Goal: Information Seeking & Learning: Learn about a topic

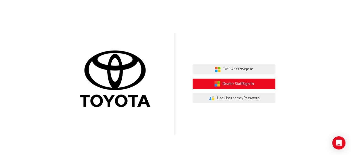
click at [230, 83] on span "Dealer Staff Sign In" at bounding box center [237, 84] width 31 height 6
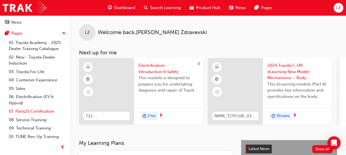
scroll to position [45, 0]
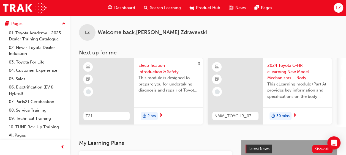
click at [125, 9] on span "Dashboard" at bounding box center [124, 8] width 21 height 6
click at [129, 6] on span "Dashboard" at bounding box center [124, 8] width 21 height 6
click at [173, 7] on span "Search Learning" at bounding box center [165, 8] width 31 height 6
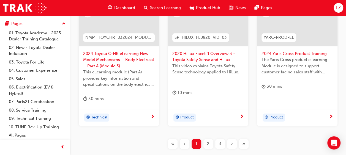
scroll to position [312, 0]
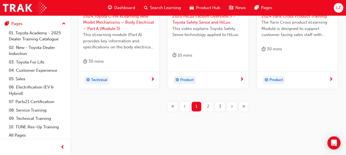
click at [208, 105] on span "2" at bounding box center [208, 107] width 2 height 6
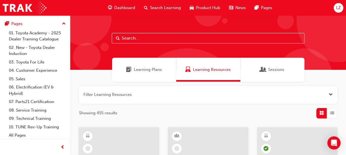
click at [115, 10] on span "Dashboard" at bounding box center [124, 8] width 21 height 6
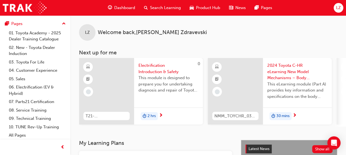
click at [126, 8] on span "Dashboard" at bounding box center [124, 8] width 21 height 6
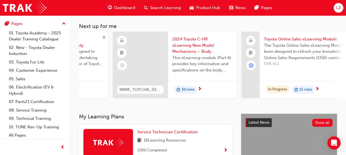
scroll to position [0, 108]
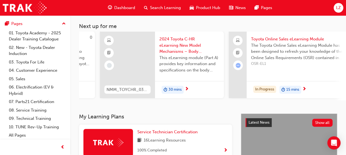
click at [207, 106] on div "LZ Welcome back , [PERSON_NAME] Next up for me 0 T21-FOD_HVIS_PREREQ Electrific…" at bounding box center [208, 51] width 276 height 125
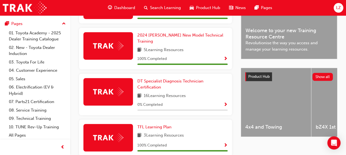
scroll to position [126, 0]
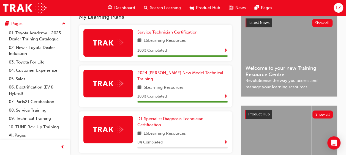
click at [202, 4] on div "Product Hub" at bounding box center [204, 7] width 39 height 11
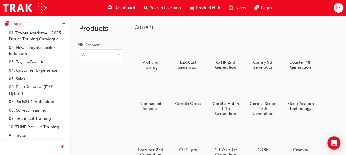
click at [171, 10] on span "Search Learning" at bounding box center [165, 8] width 31 height 6
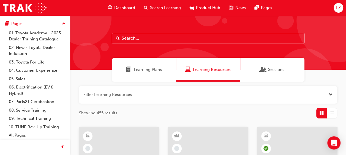
click at [146, 71] on span "Learning Plans" at bounding box center [148, 70] width 28 height 6
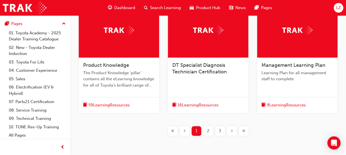
scroll to position [235, 0]
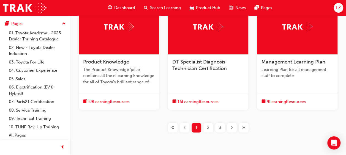
click at [207, 127] on div "2" at bounding box center [209, 128] width 10 height 10
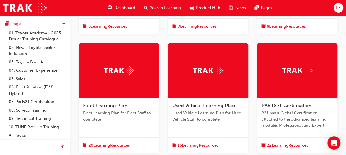
scroll to position [275, 0]
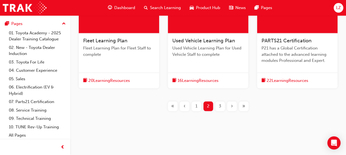
click at [219, 104] on span "3" at bounding box center [220, 106] width 2 height 6
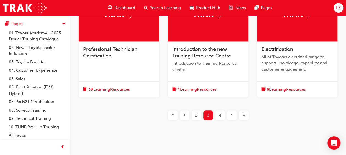
scroll to position [260, 0]
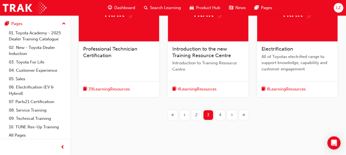
click at [218, 112] on div "4" at bounding box center [220, 116] width 10 height 10
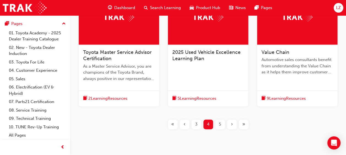
scroll to position [281, 0]
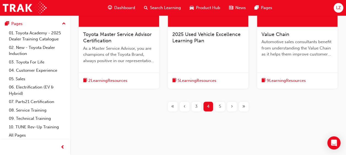
click at [217, 106] on div "5" at bounding box center [220, 107] width 10 height 10
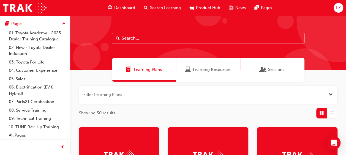
click at [182, 35] on input "text" at bounding box center [208, 38] width 193 height 10
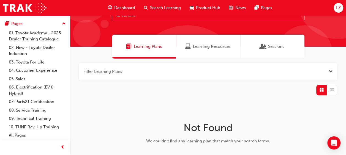
scroll to position [0, 0]
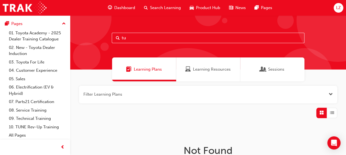
type input "t"
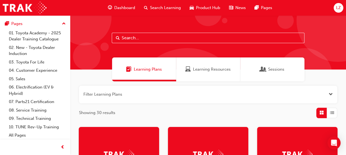
click at [215, 4] on div "Product Hub" at bounding box center [204, 7] width 39 height 11
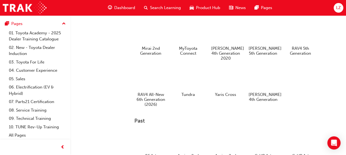
scroll to position [195, 0]
click at [192, 82] on div at bounding box center [188, 79] width 31 height 22
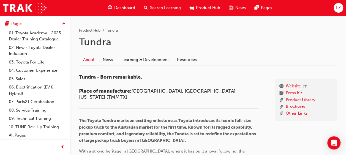
scroll to position [89, 0]
click at [149, 60] on link "Learning & Development" at bounding box center [145, 59] width 56 height 10
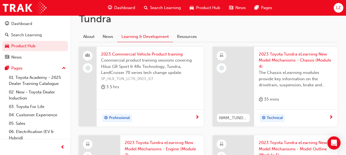
scroll to position [112, 0]
click at [292, 67] on span "2023 Toyota Tundra eLearning New Model Mechanisms - Chassis (Module 4)" at bounding box center [296, 60] width 75 height 19
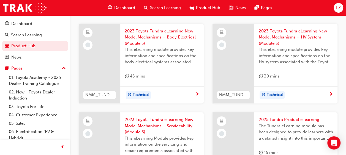
scroll to position [222, 0]
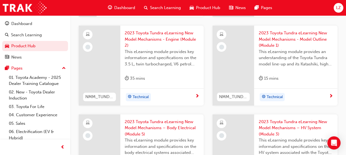
click at [282, 32] on span "2023 Toyota Tundra eLearning New Model Mechanisms - Model Outline (Module 1)" at bounding box center [296, 39] width 75 height 19
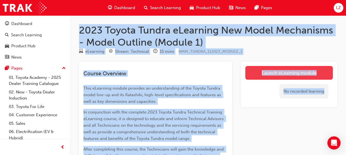
click at [288, 75] on link "Launch eLearning module" at bounding box center [290, 73] width 88 height 14
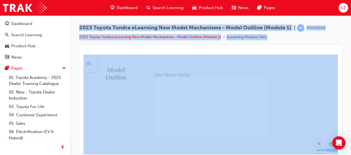
click at [127, 5] on span "Dashboard" at bounding box center [127, 8] width 21 height 6
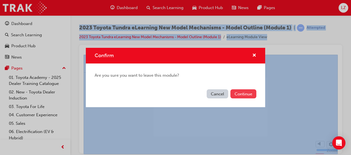
click at [249, 90] on button "Continue" at bounding box center [243, 94] width 26 height 9
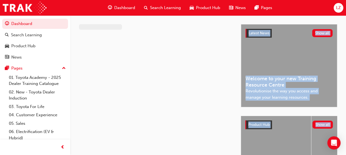
click at [249, 90] on span "Revolutionise the way you access and manage your learning resources." at bounding box center [289, 94] width 87 height 12
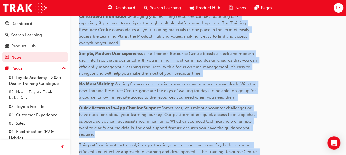
scroll to position [210, 0]
click at [164, 4] on div "Search Learning" at bounding box center [163, 7] width 46 height 11
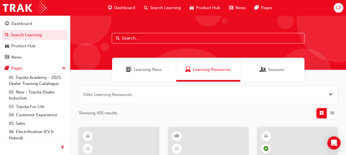
click at [159, 34] on input "text" at bounding box center [208, 38] width 193 height 10
type input "[PERSON_NAME]"
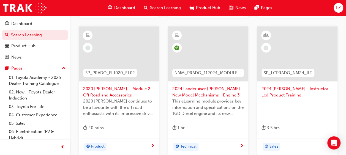
scroll to position [305, 0]
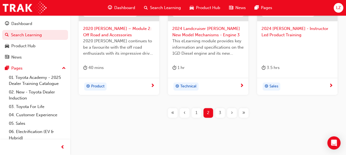
click at [196, 110] on span "1" at bounding box center [197, 113] width 2 height 6
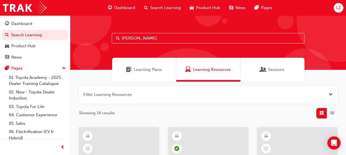
click at [116, 5] on span "Dashboard" at bounding box center [124, 8] width 21 height 6
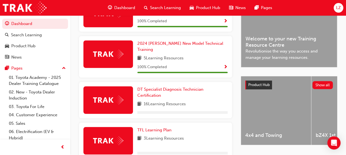
scroll to position [157, 0]
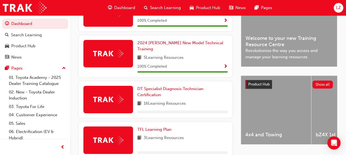
click at [212, 55] on div "5 Learning Resources" at bounding box center [183, 58] width 90 height 7
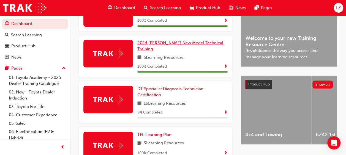
click at [202, 43] on span "2024 [PERSON_NAME] New Model Technical Training" at bounding box center [181, 46] width 86 height 11
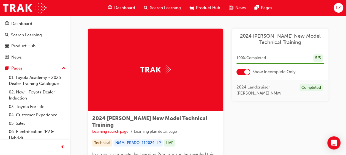
click at [174, 77] on div at bounding box center [156, 70] width 136 height 83
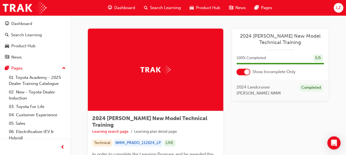
click at [244, 72] on div at bounding box center [244, 72] width 14 height 7
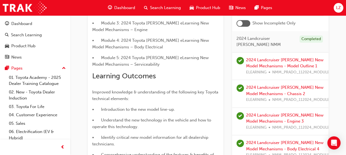
scroll to position [192, 0]
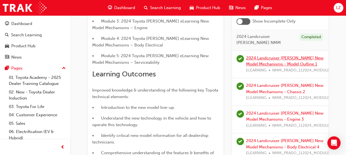
click at [298, 55] on link "2024 Landcruiser [PERSON_NAME] New Model Mechanisms - Model Outline 1" at bounding box center [284, 60] width 77 height 11
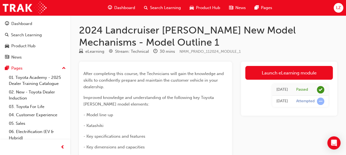
click at [164, 6] on span "Search Learning" at bounding box center [165, 8] width 31 height 6
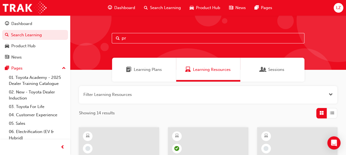
type input "p"
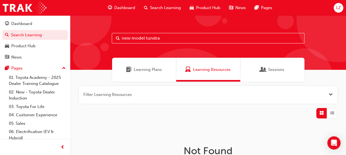
drag, startPoint x: 145, startPoint y: 39, endPoint x: 86, endPoint y: 41, distance: 59.6
click at [86, 41] on div "new model tundra" at bounding box center [208, 42] width 276 height 55
type input "tundra"
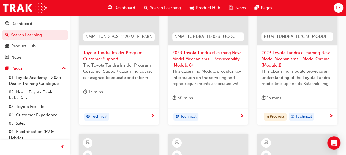
scroll to position [136, 0]
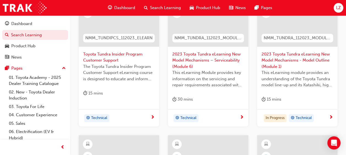
click at [296, 55] on span "2023 Toyota Tundra eLearning New Model Mechanisms - Model Outline (Module 1)" at bounding box center [298, 60] width 72 height 19
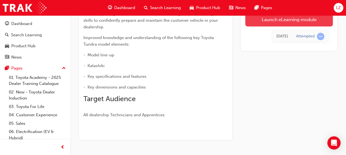
click at [289, 18] on link "Launch eLearning module" at bounding box center [290, 20] width 88 height 14
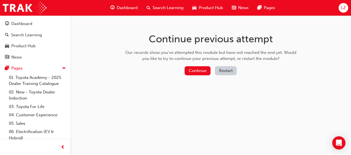
drag, startPoint x: 205, startPoint y: 74, endPoint x: 209, endPoint y: 64, distance: 10.9
click at [209, 64] on div "Continue previous attempt Our records show you've attempted this module but hav…" at bounding box center [210, 55] width 179 height 80
click at [198, 72] on button "Continue" at bounding box center [197, 70] width 26 height 9
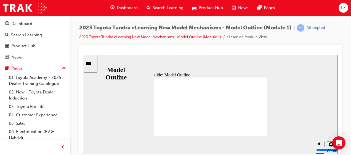
drag, startPoint x: 190, startPoint y: 51, endPoint x: 203, endPoint y: 46, distance: 13.9
click at [203, 46] on div at bounding box center [210, 99] width 263 height 109
click at [218, 41] on div "2023 Toyota Tundra eLearning New Model Mechanisms - Model Outline (Module 1) | …" at bounding box center [210, 34] width 263 height 21
click at [95, 66] on div "Sidebar Toggle" at bounding box center [90, 63] width 9 height 4
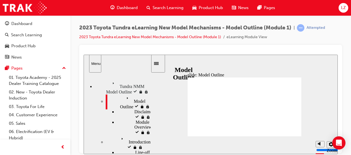
click at [124, 95] on span "Model Outline" at bounding box center [137, 97] width 26 height 5
click at [117, 109] on div "Disclaimer Disclaimer" at bounding box center [134, 114] width 34 height 10
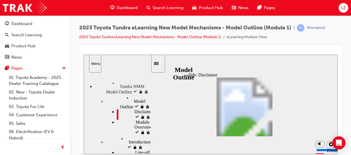
click at [136, 120] on span "Module Overview" at bounding box center [144, 125] width 17 height 10
click at [136, 120] on span "Module Overview visited" at bounding box center [144, 127] width 17 height 15
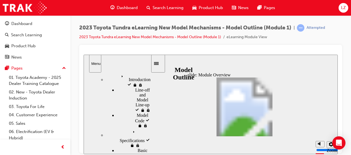
scroll to position [90, 0]
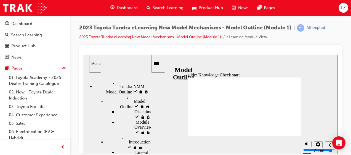
drag, startPoint x: 246, startPoint y: 129, endPoint x: 247, endPoint y: 112, distance: 17.1
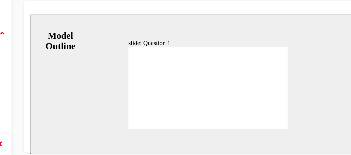
radio input "true"
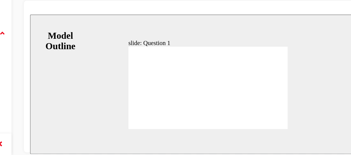
radio input "true"
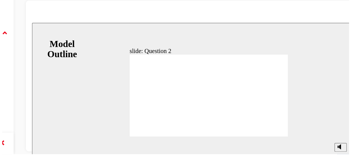
drag, startPoint x: 168, startPoint y: 78, endPoint x: 168, endPoint y: 84, distance: 6.3
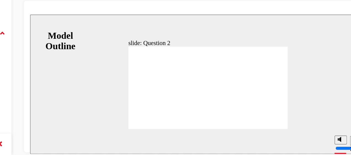
radio input "false"
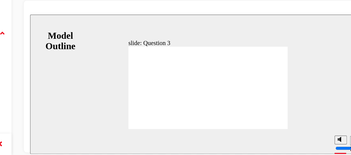
radio input "true"
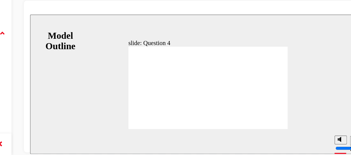
radio input "false"
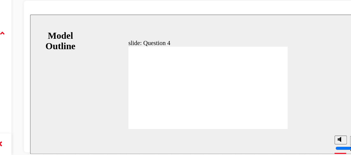
radio input "true"
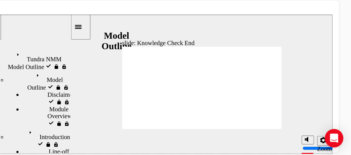
click at [54, 24] on icon "Sidebar Toggle" at bounding box center [51, 22] width 8 height 3
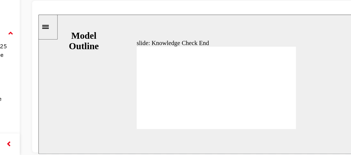
click at [44, 24] on div "Sidebar Toggle" at bounding box center [44, 23] width 9 height 4
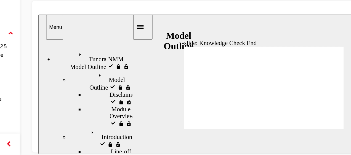
click at [73, 42] on span "Tundra NMM Model Outline" at bounding box center [85, 44] width 40 height 10
click at [79, 55] on span "Model Outline visited" at bounding box center [92, 59] width 26 height 10
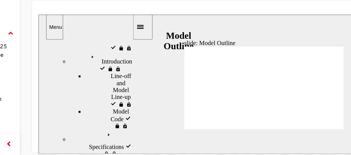
scroll to position [78, 0]
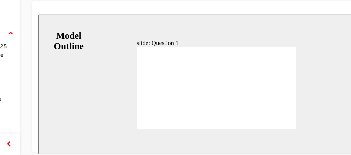
radio input "true"
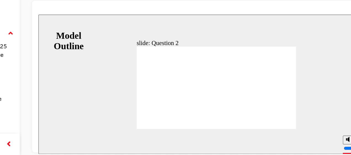
radio input "true"
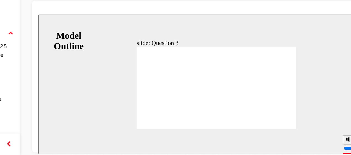
radio input "true"
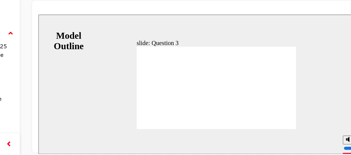
radio input "true"
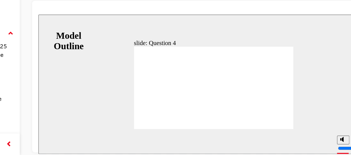
radio input "true"
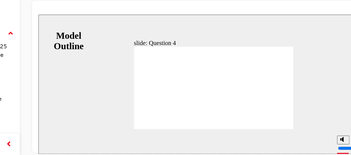
drag, startPoint x: 163, startPoint y: 71, endPoint x: 163, endPoint y: 77, distance: 6.3
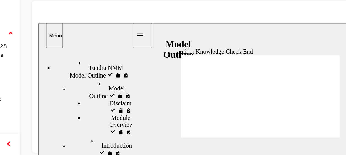
drag, startPoint x: 206, startPoint y: 94, endPoint x: 205, endPoint y: 88, distance: 6.4
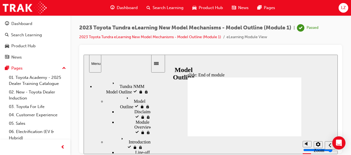
click at [124, 8] on span "Dashboard" at bounding box center [127, 8] width 21 height 6
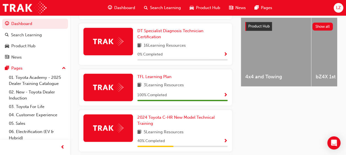
scroll to position [282, 0]
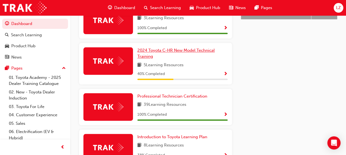
click at [151, 48] on span "2024 Toyota C-HR New Model Technical Training" at bounding box center [176, 53] width 77 height 11
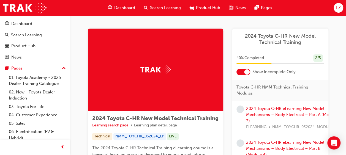
click at [182, 75] on div at bounding box center [156, 70] width 136 height 83
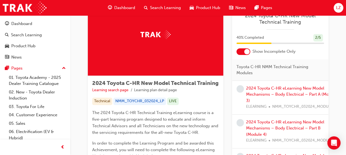
scroll to position [36, 0]
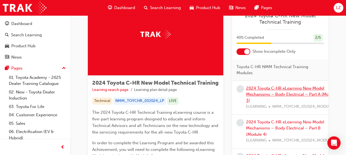
click at [263, 89] on link "2024 Toyota C-HR eLearning New Model Mechanisms – Body Electrical – Part A (Mod…" at bounding box center [291, 94] width 91 height 17
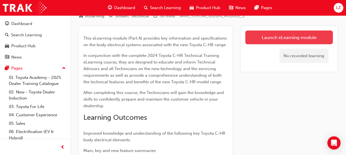
click at [286, 39] on link "Launch eLearning module" at bounding box center [290, 38] width 88 height 14
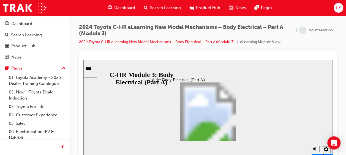
scroll to position [4, 0]
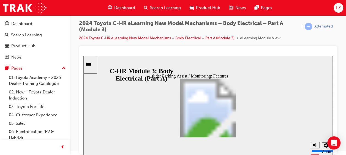
drag, startPoint x: 241, startPoint y: 137, endPoint x: 238, endPoint y: 135, distance: 3.6
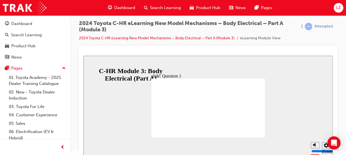
radio input "true"
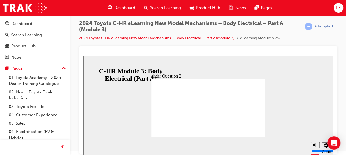
radio input "false"
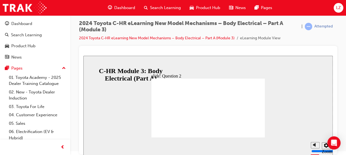
radio input "true"
drag, startPoint x: 257, startPoint y: 131, endPoint x: 253, endPoint y: 128, distance: 5.7
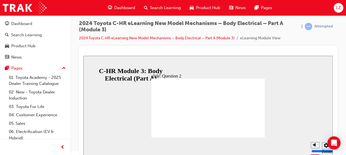
drag, startPoint x: 211, startPoint y: 112, endPoint x: 211, endPoint y: 117, distance: 5.5
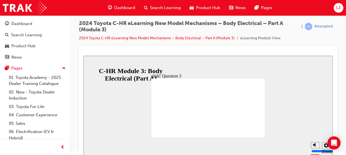
radio input "true"
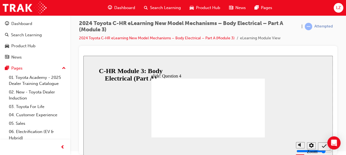
radio input "false"
radio input "true"
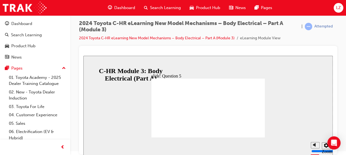
radio input "false"
radio input "true"
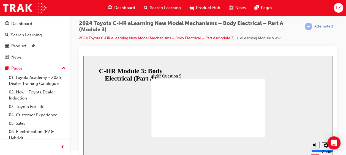
drag, startPoint x: 216, startPoint y: 113, endPoint x: 215, endPoint y: 119, distance: 5.9
radio input "true"
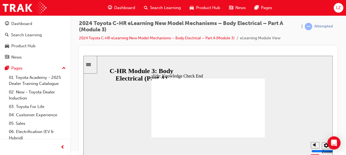
click at [94, 67] on div "Sidebar Toggle" at bounding box center [90, 65] width 9 height 4
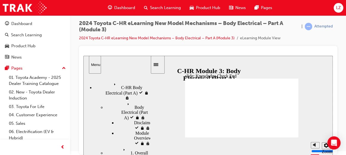
click at [128, 83] on span "C-HR Body Electrical (Part A) visited" at bounding box center [131, 88] width 39 height 15
click at [121, 146] on span "1. Overall visited" at bounding box center [135, 151] width 29 height 10
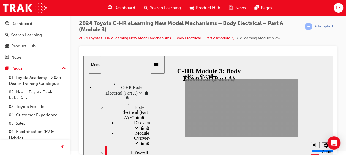
click at [112, 83] on span "C-HR Body Electrical (Part A)" at bounding box center [131, 86] width 39 height 10
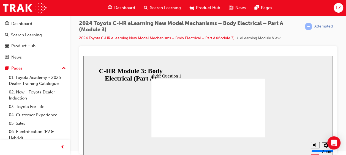
radio input "true"
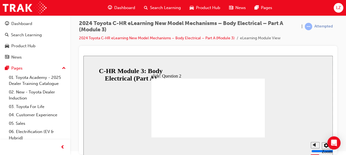
radio input "false"
radio input "true"
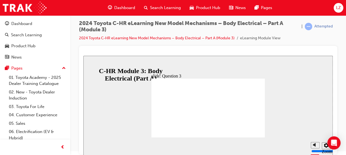
radio input "true"
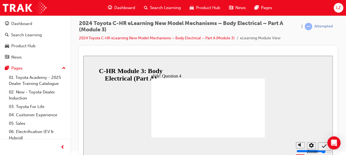
radio input "true"
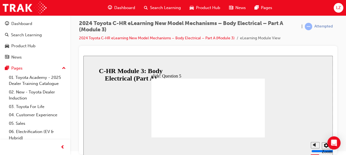
radio input "false"
radio input "true"
